Goal: Information Seeking & Learning: Learn about a topic

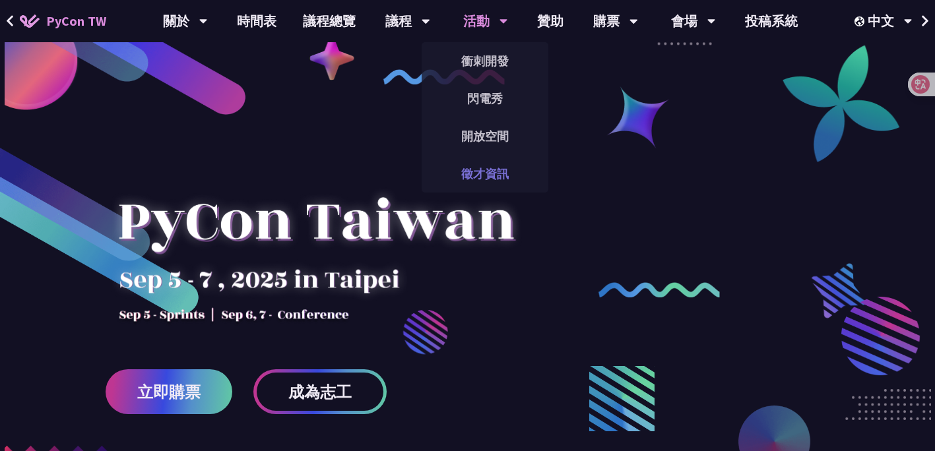
click at [485, 179] on link "徵才資訊" at bounding box center [485, 173] width 127 height 31
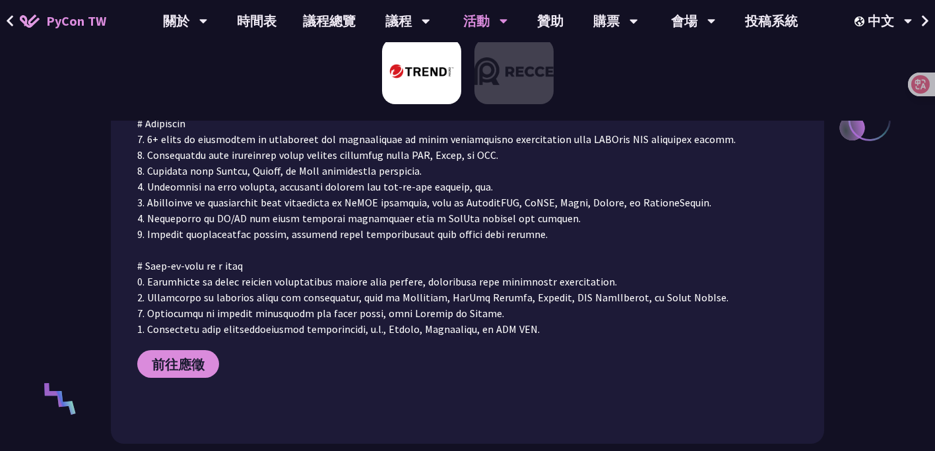
scroll to position [695, 0]
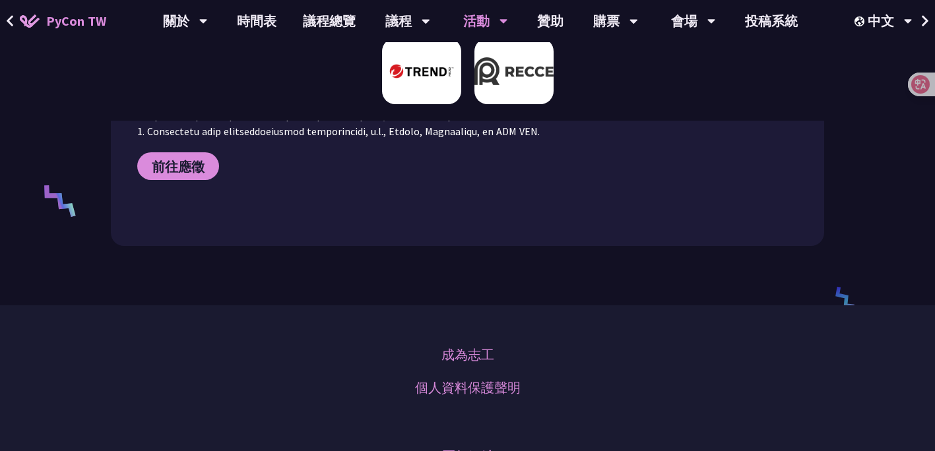
click at [512, 90] on img at bounding box center [514, 71] width 79 height 66
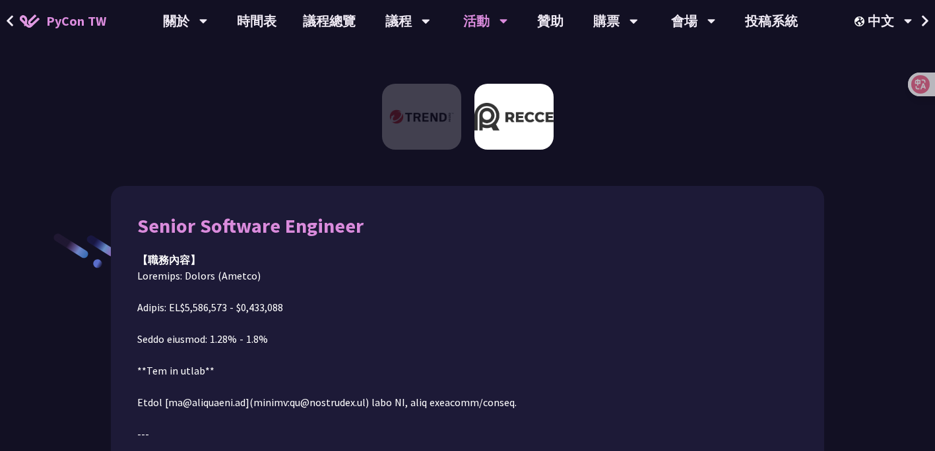
scroll to position [0, 0]
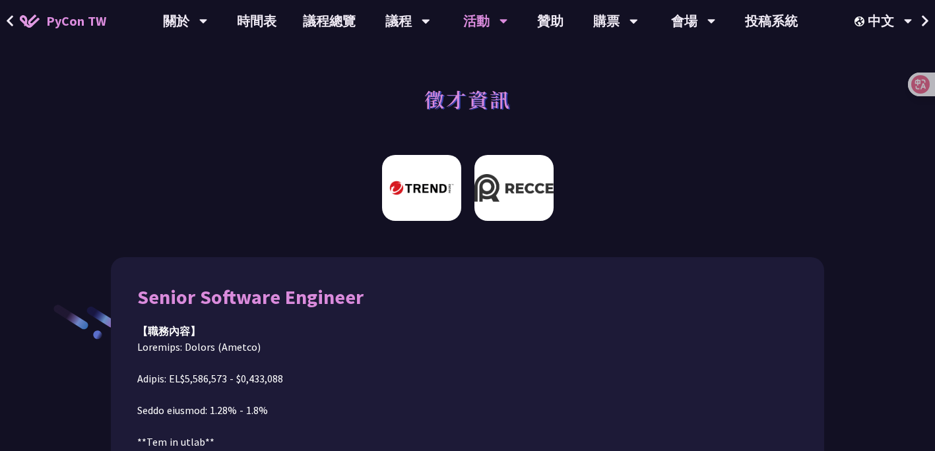
click at [424, 191] on img at bounding box center [421, 188] width 79 height 66
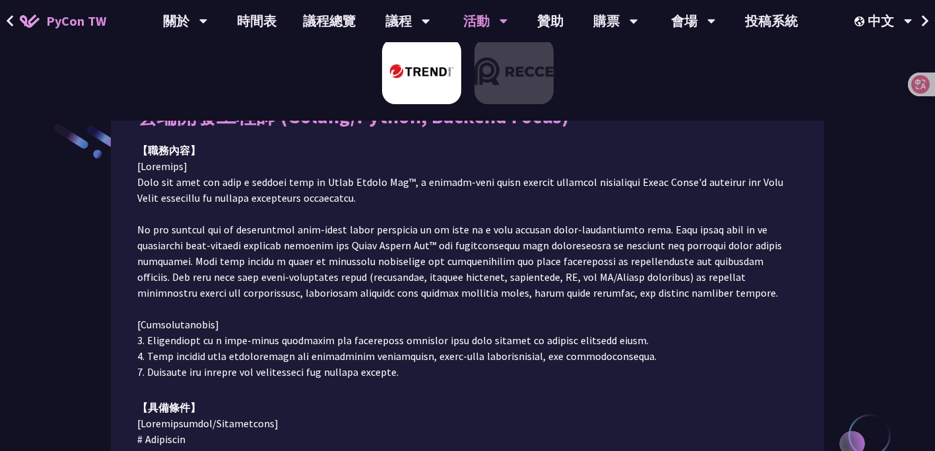
scroll to position [182, 0]
click at [551, 13] on link "贊助" at bounding box center [550, 21] width 53 height 42
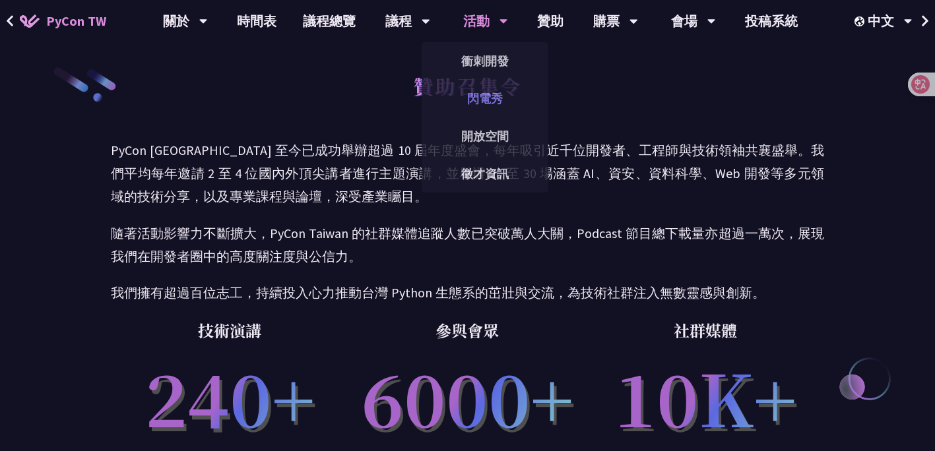
click at [483, 104] on link "閃電秀" at bounding box center [485, 98] width 127 height 31
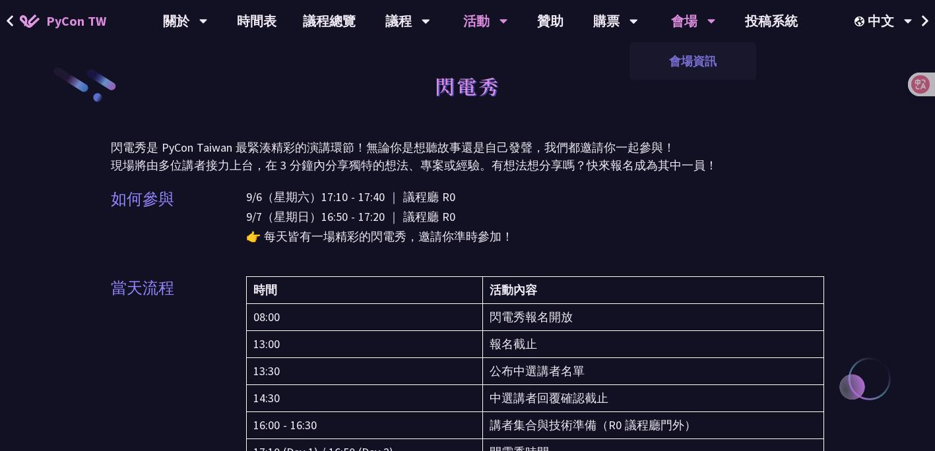
click at [689, 58] on link "會場資訊" at bounding box center [693, 61] width 127 height 31
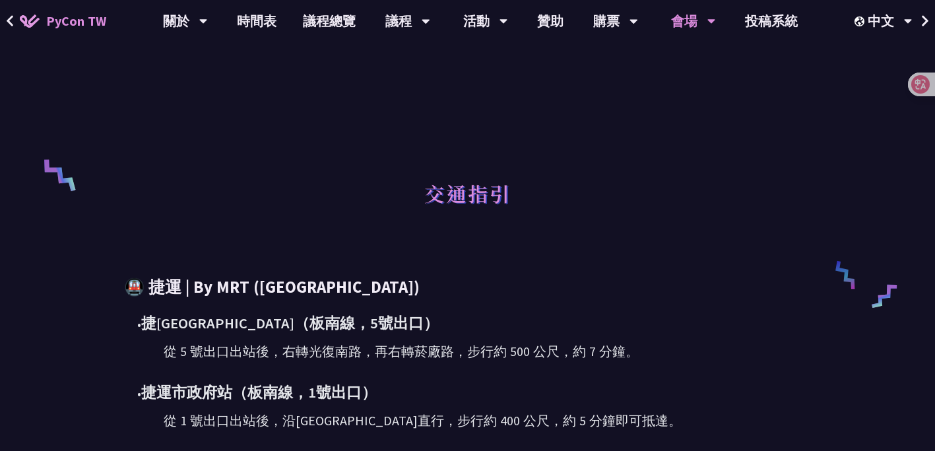
scroll to position [162, 0]
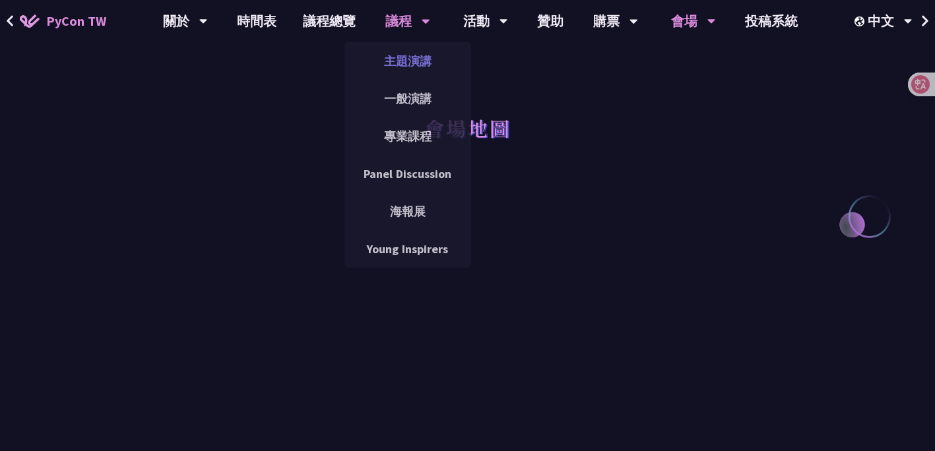
click at [401, 55] on link "主題演講" at bounding box center [408, 61] width 127 height 31
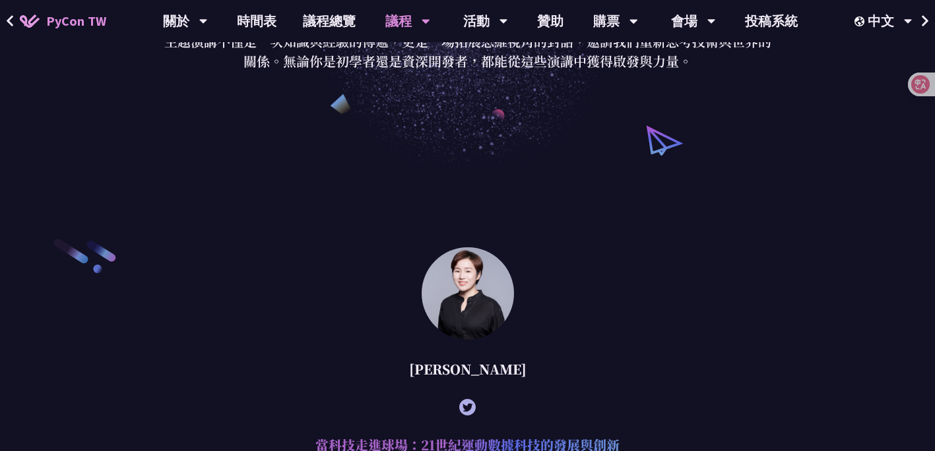
scroll to position [124, 0]
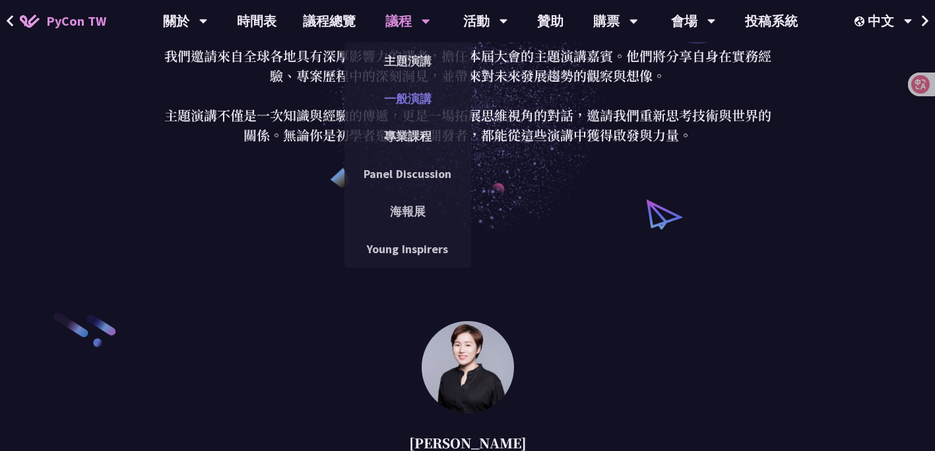
click at [404, 86] on link "一般演講" at bounding box center [408, 98] width 127 height 31
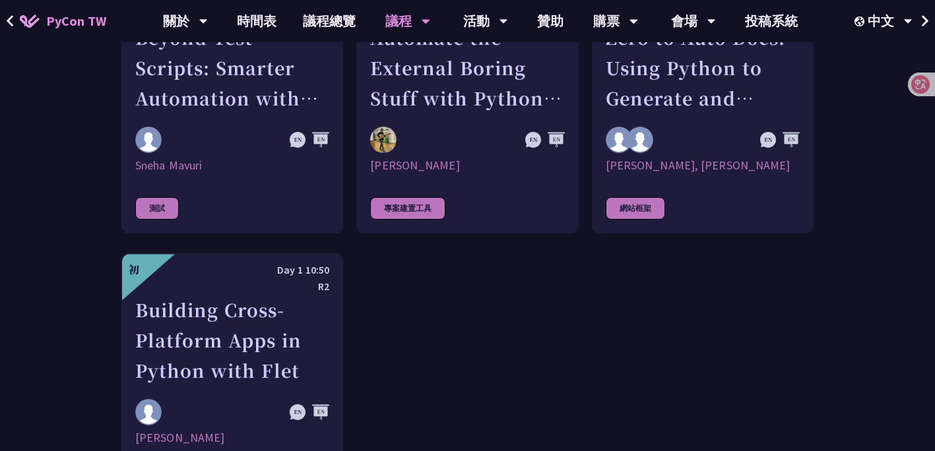
scroll to position [3819, 0]
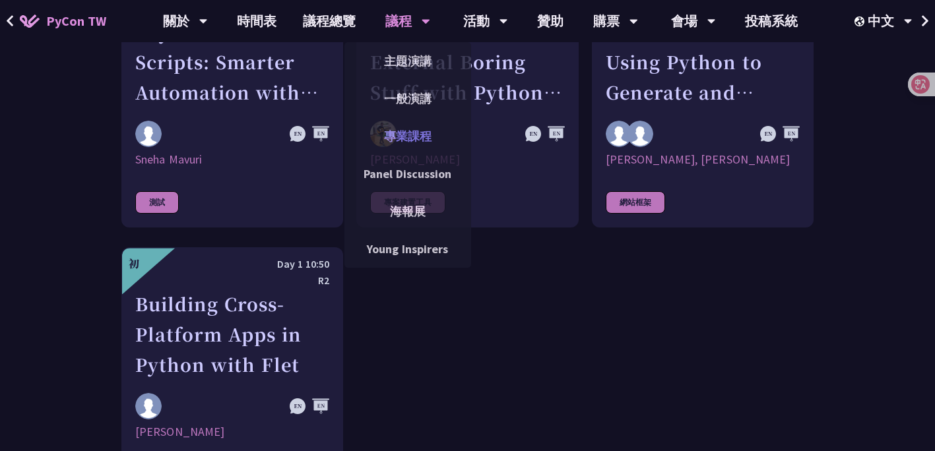
click at [395, 131] on link "專業課程" at bounding box center [408, 136] width 127 height 31
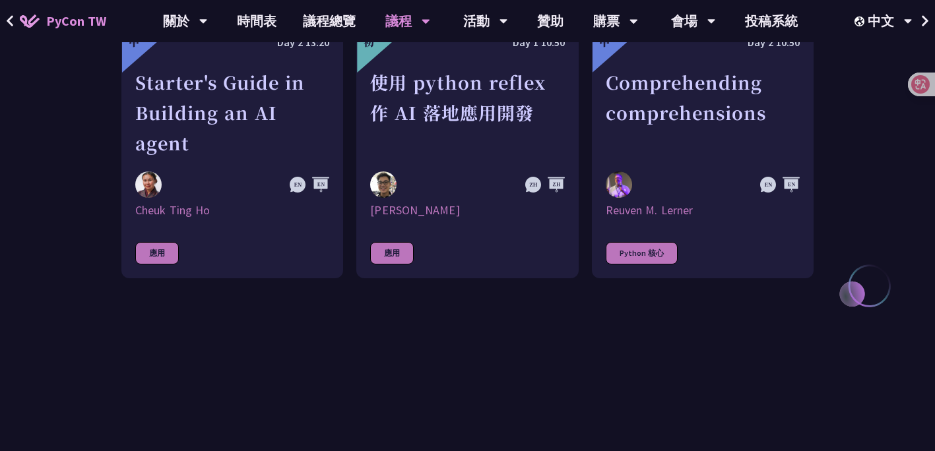
scroll to position [543, 0]
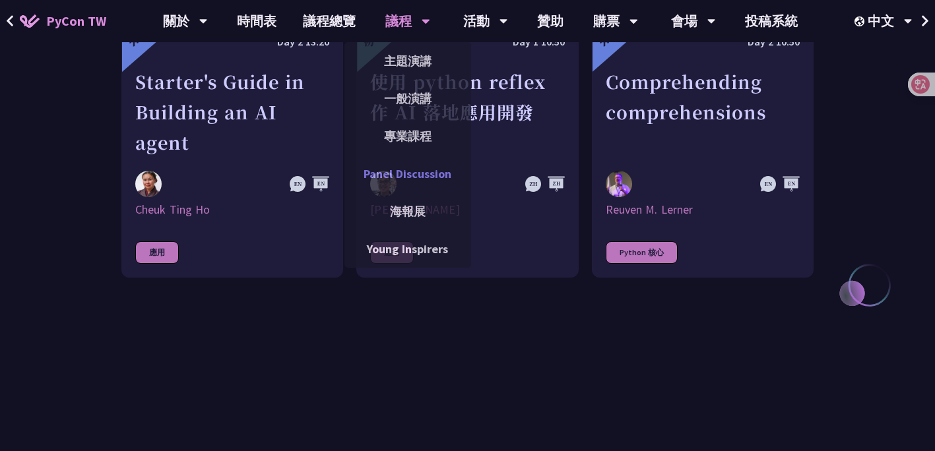
click at [405, 177] on link "Panel Discussion" at bounding box center [408, 173] width 127 height 31
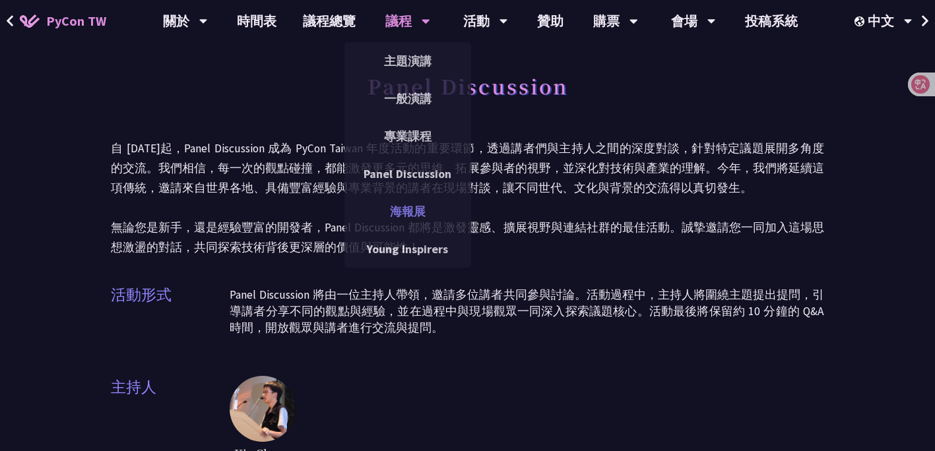
click at [405, 209] on link "海報展" at bounding box center [408, 211] width 127 height 31
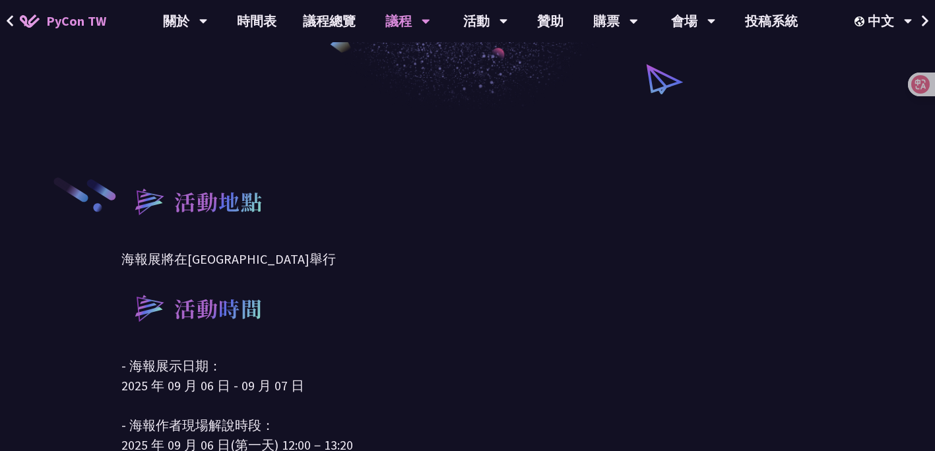
scroll to position [596, 0]
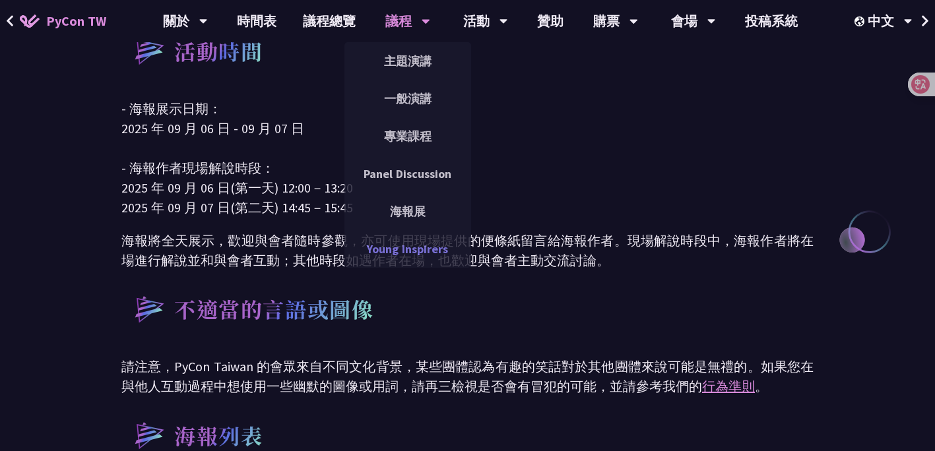
click at [403, 245] on link "Young Inspirers" at bounding box center [408, 249] width 127 height 31
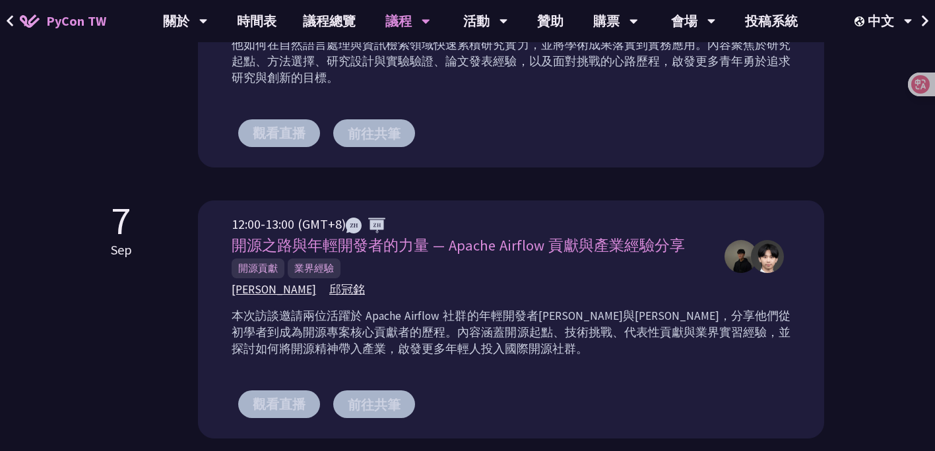
scroll to position [795, 0]
drag, startPoint x: 333, startPoint y: 259, endPoint x: 311, endPoint y: 252, distance: 22.8
click at [329, 281] on span "邱冠銘" at bounding box center [347, 289] width 36 height 17
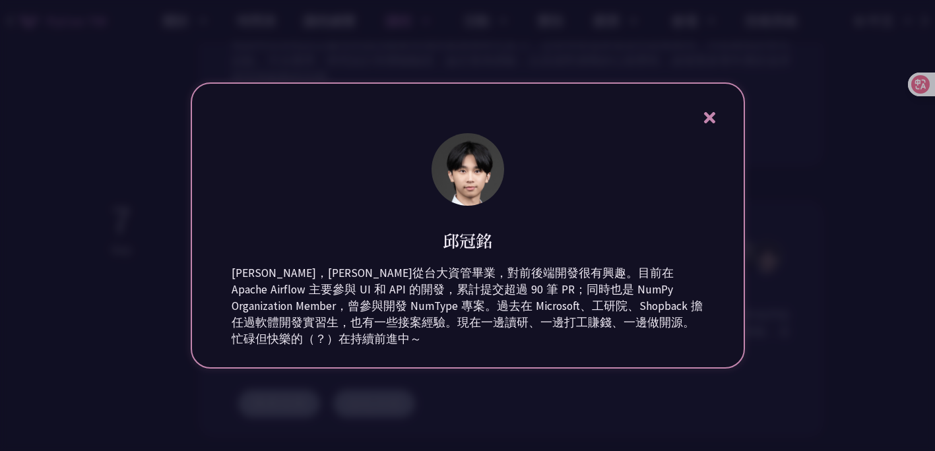
click at [170, 312] on div at bounding box center [467, 225] width 935 height 451
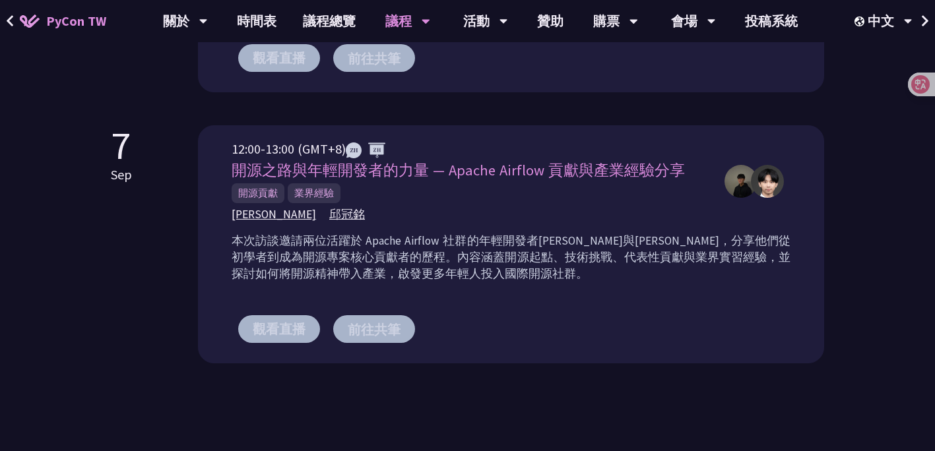
scroll to position [847, 0]
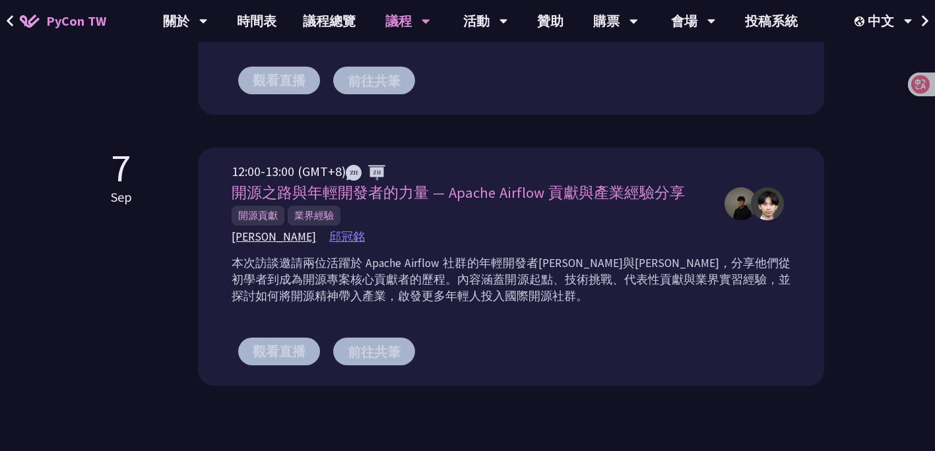
drag, startPoint x: 350, startPoint y: 214, endPoint x: 316, endPoint y: 204, distance: 36.4
click at [316, 204] on div "12:00-13:00 (GMT+8) 開源之路與年輕開發者的力量 — Apache Airflow 貢獻與產業經驗分享 開源貢獻 業界經驗 劉哲佑 Jaso…" at bounding box center [511, 274] width 559 height 224
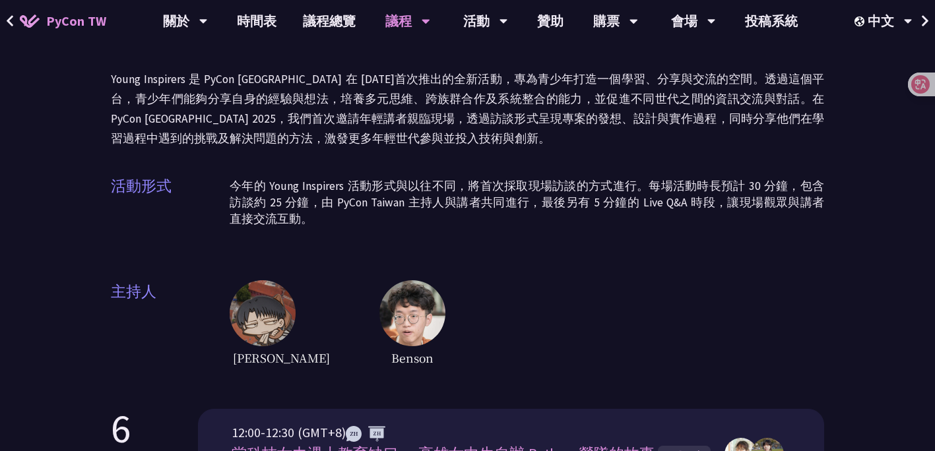
scroll to position [0, 0]
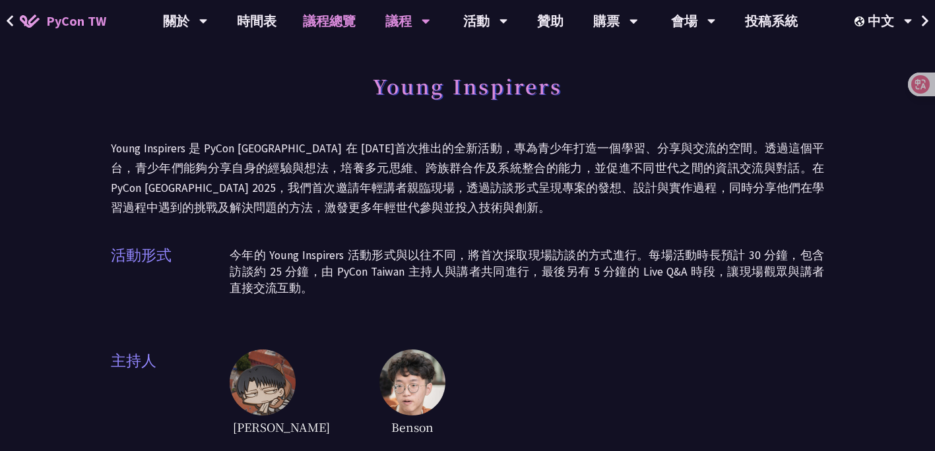
click at [321, 21] on link "議程總覽" at bounding box center [329, 21] width 79 height 42
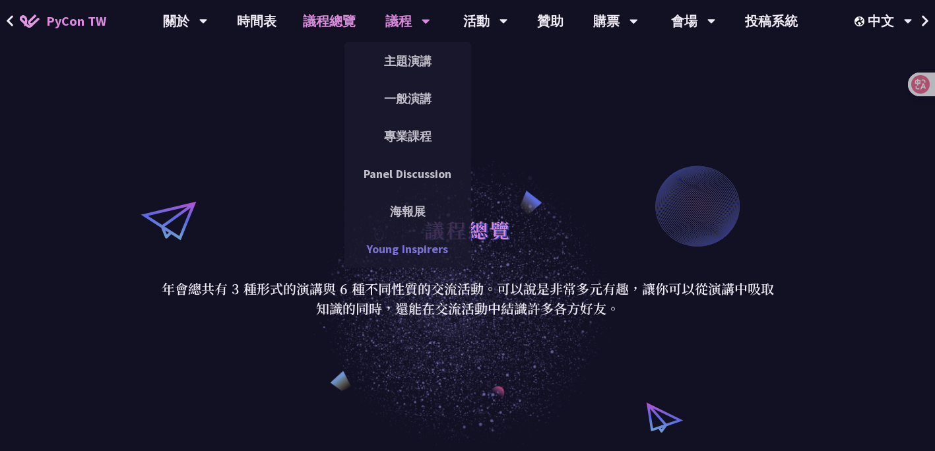
click at [386, 260] on link "Young Inspirers" at bounding box center [408, 249] width 127 height 31
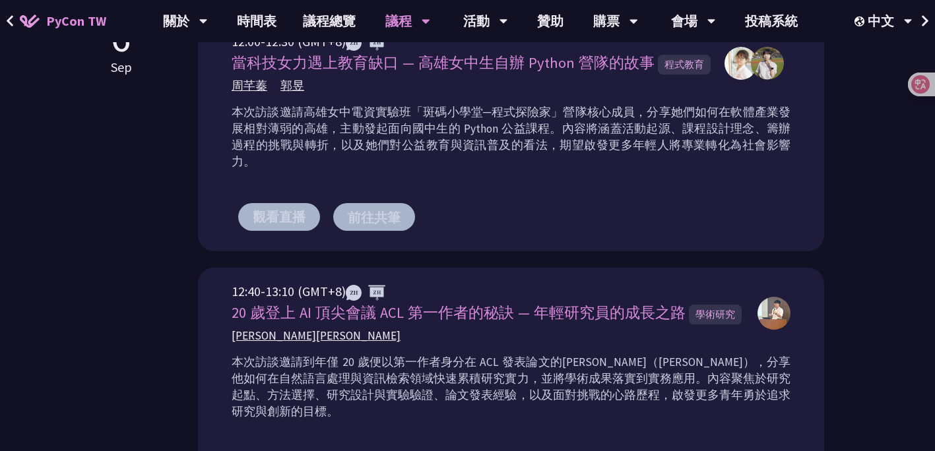
scroll to position [460, 0]
click at [291, 204] on button "觀看直播" at bounding box center [279, 218] width 82 height 28
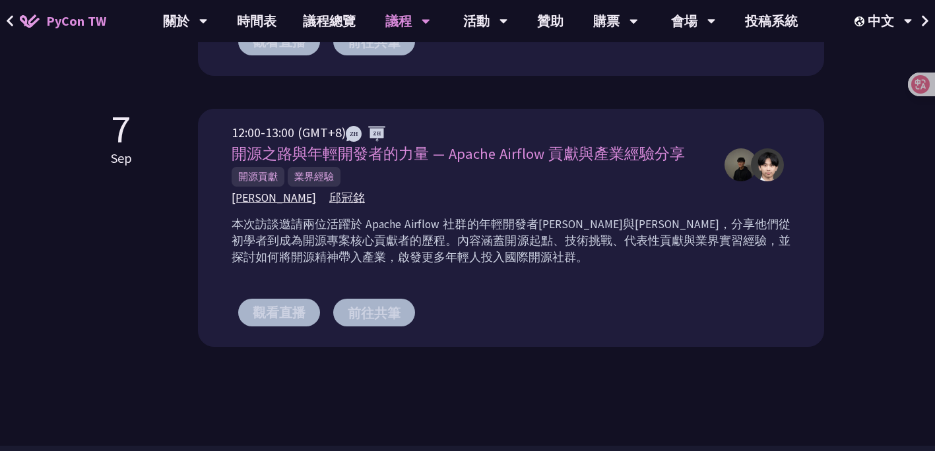
scroll to position [886, 0]
click at [686, 49] on link "會場資訊" at bounding box center [693, 61] width 127 height 31
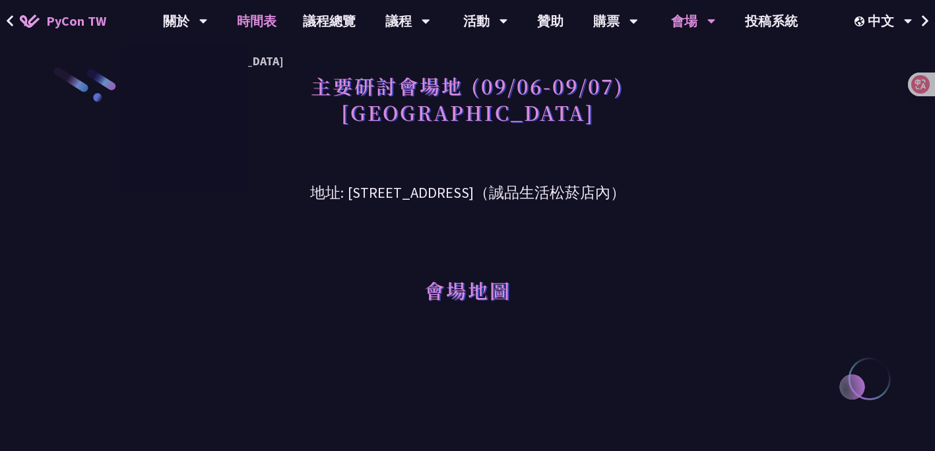
click at [257, 29] on link "時間表" at bounding box center [257, 21] width 66 height 42
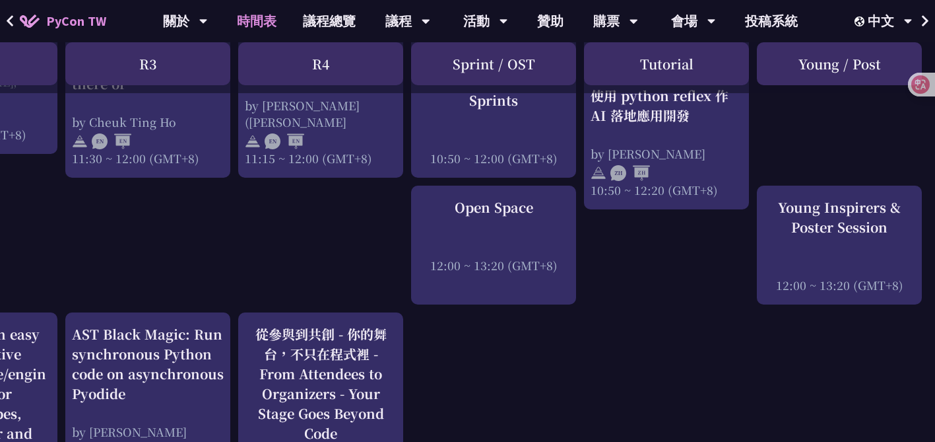
scroll to position [957, 467]
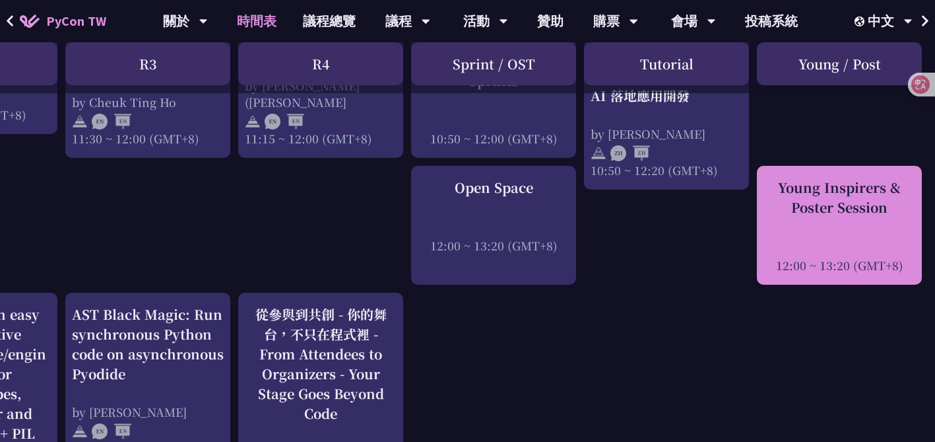
click at [797, 238] on div at bounding box center [840, 247] width 152 height 20
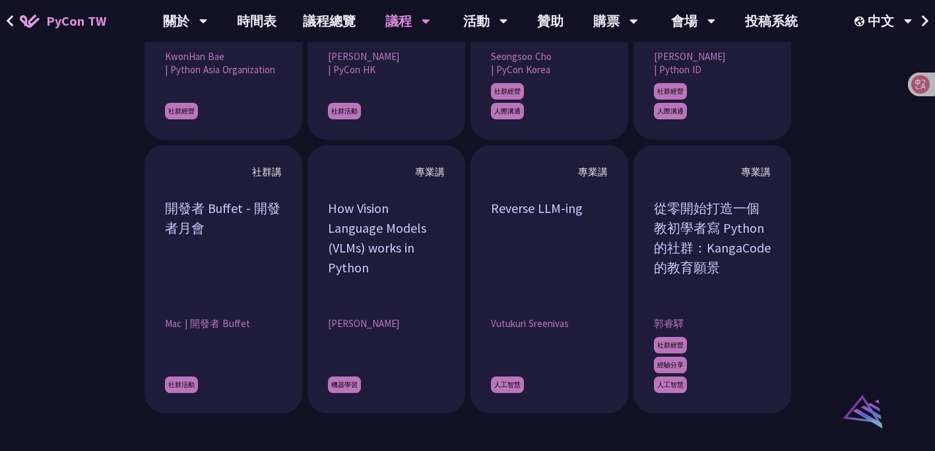
scroll to position [1313, 0]
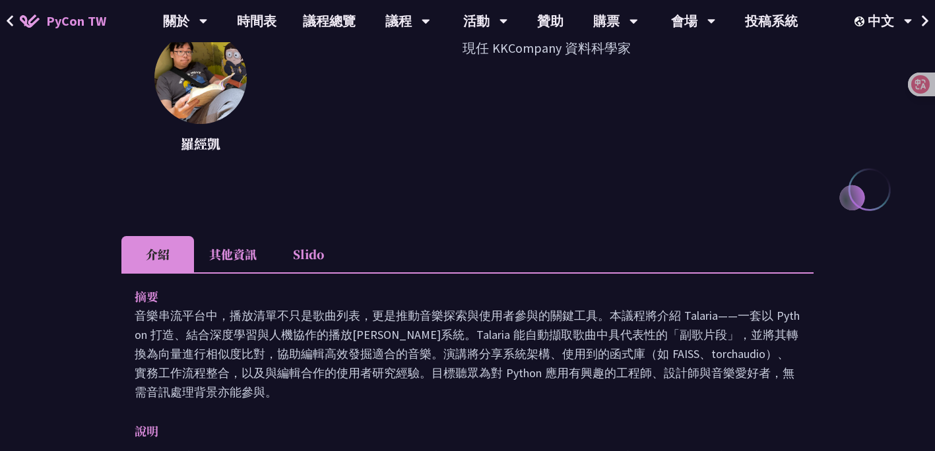
scroll to position [205, 0]
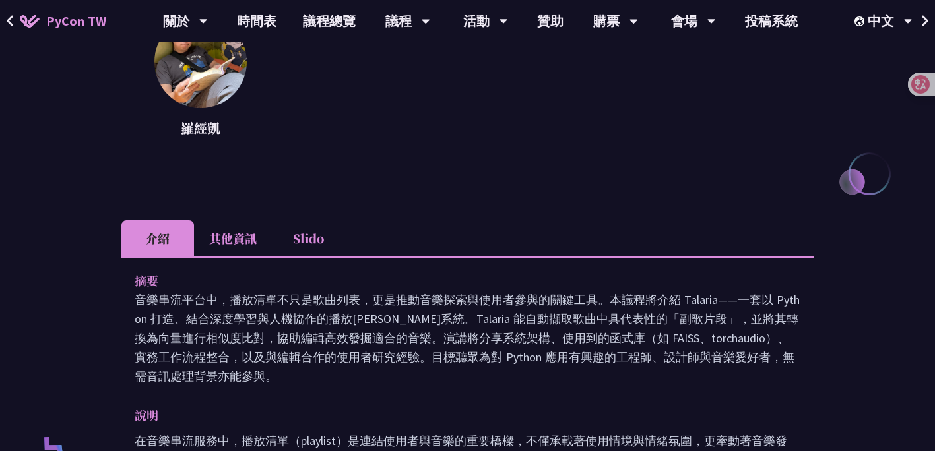
click at [248, 240] on li "其他資訊" at bounding box center [233, 238] width 78 height 36
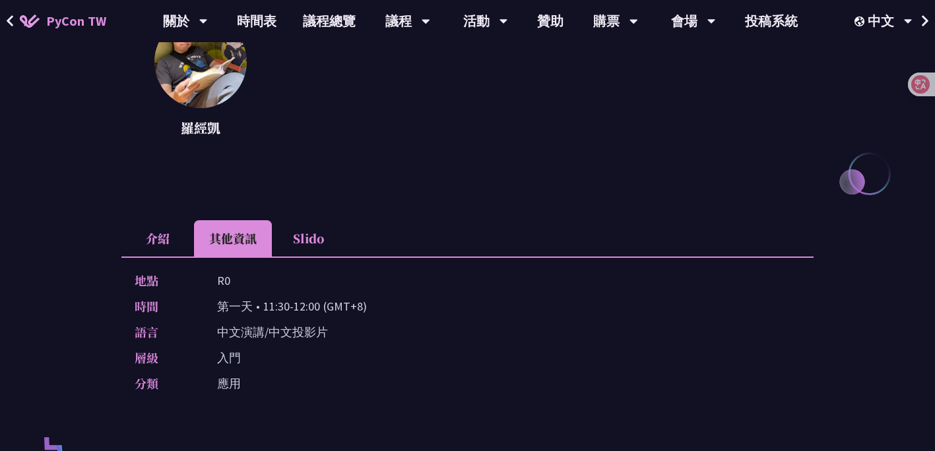
click at [300, 236] on li "Slido" at bounding box center [308, 238] width 73 height 36
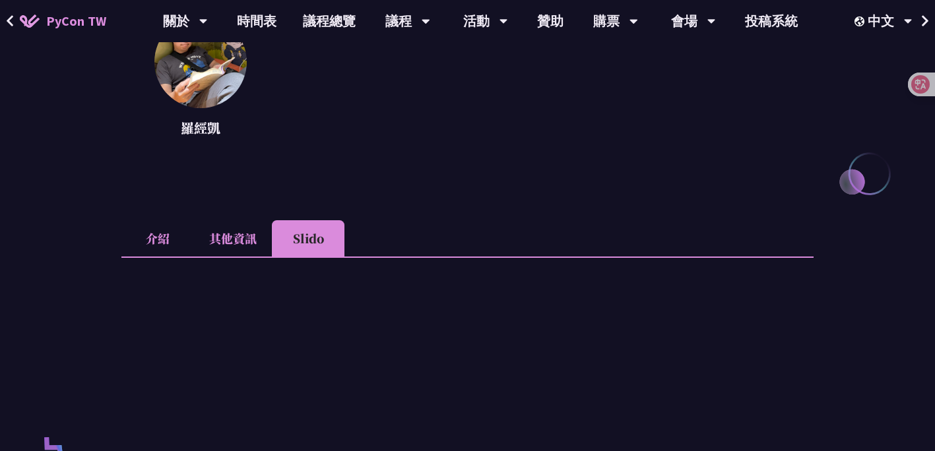
click at [168, 248] on li "介紹" at bounding box center [157, 238] width 73 height 36
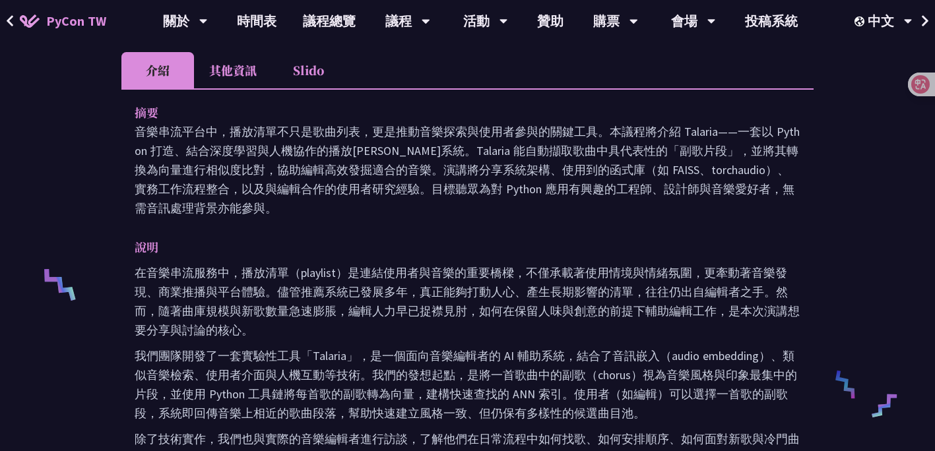
scroll to position [374, 0]
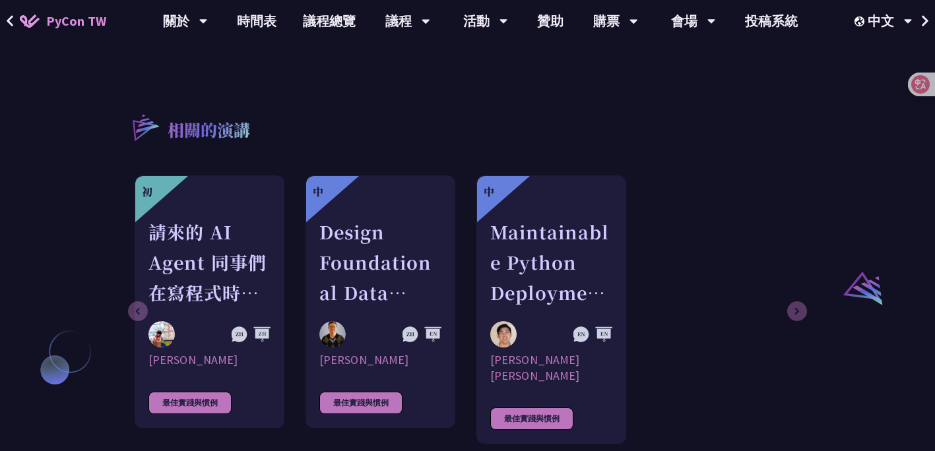
scroll to position [877, 0]
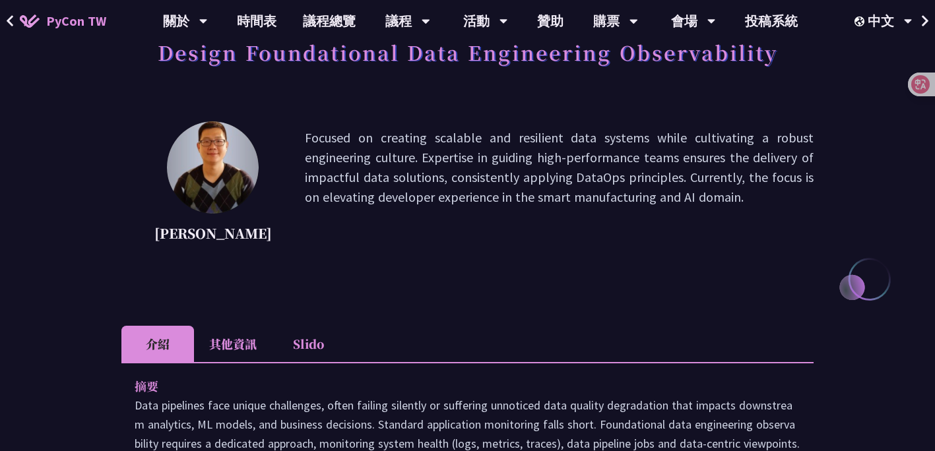
scroll to position [368, 0]
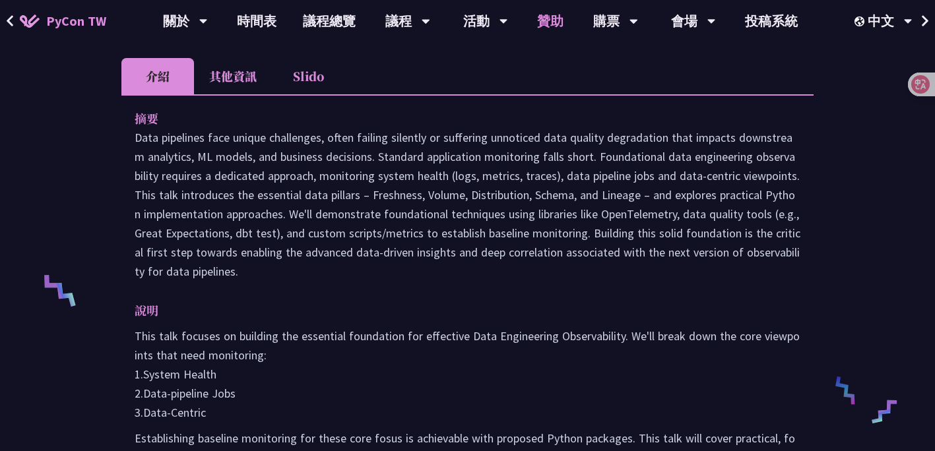
click at [545, 30] on link "贊助" at bounding box center [550, 21] width 53 height 42
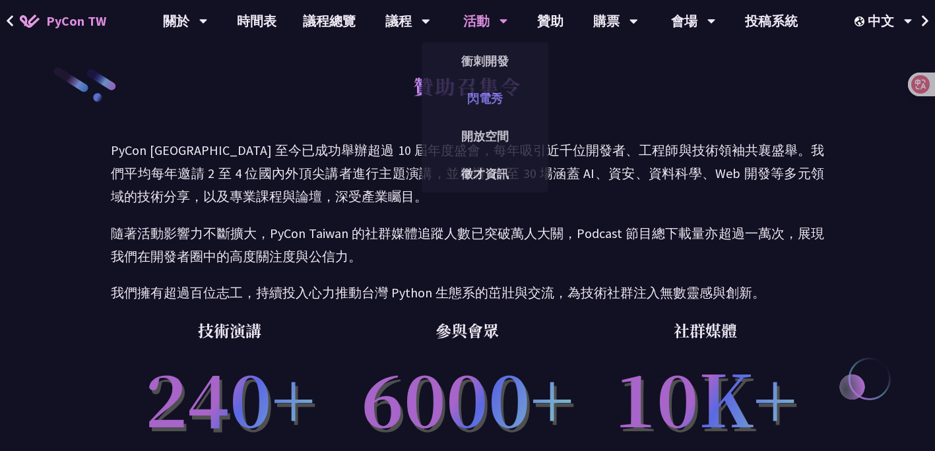
click at [491, 103] on link "閃電秀" at bounding box center [485, 98] width 127 height 31
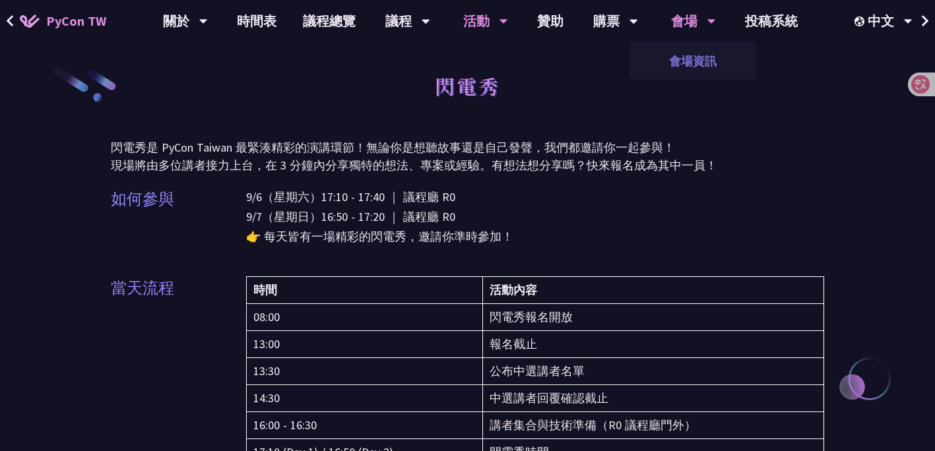
click at [678, 70] on link "會場資訊" at bounding box center [693, 61] width 127 height 31
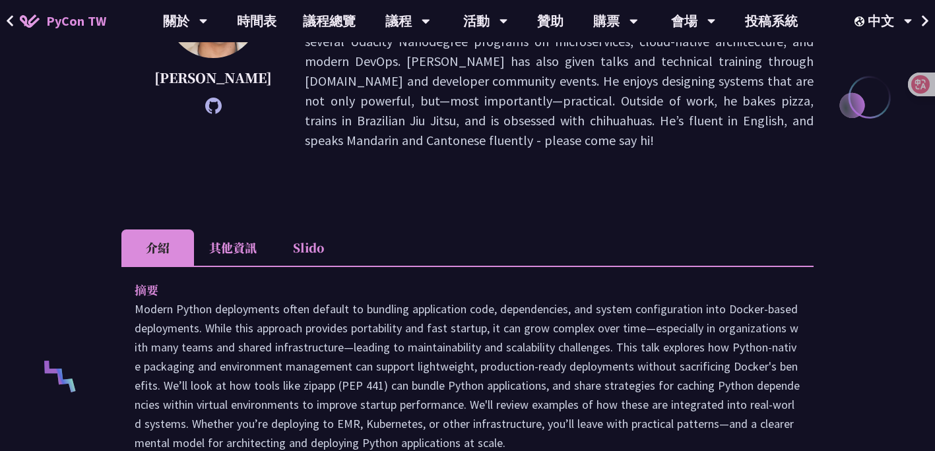
scroll to position [286, 0]
